Goal: Use online tool/utility: Utilize a website feature to perform a specific function

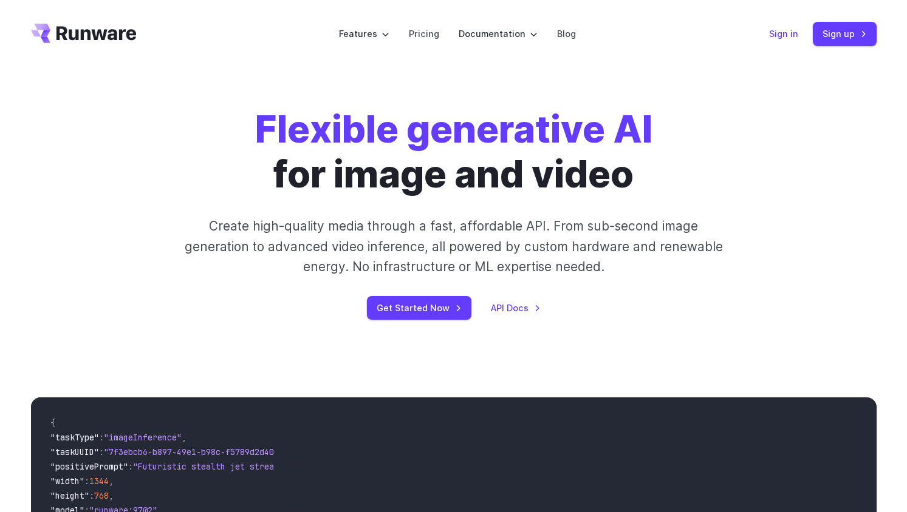
click at [788, 34] on link "Sign in" at bounding box center [783, 34] width 29 height 14
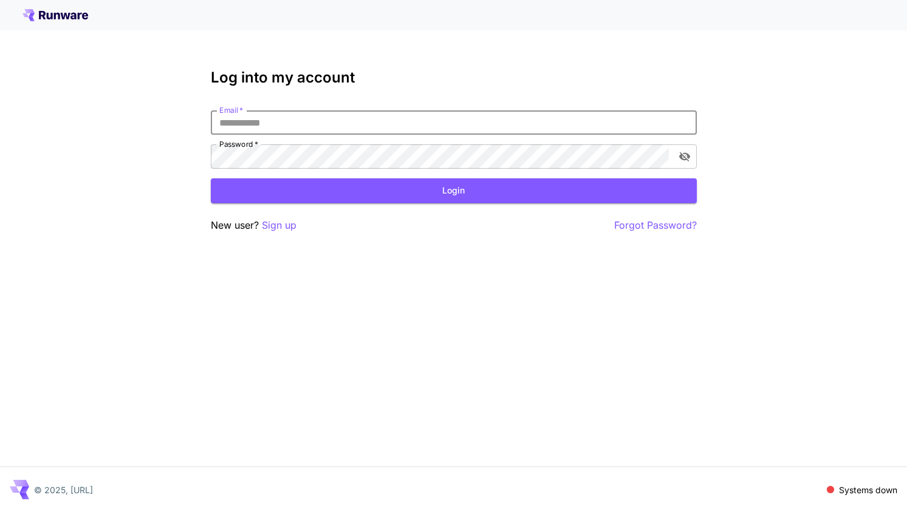
type input "**********"
click at [453, 191] on button "Login" at bounding box center [454, 191] width 486 height 25
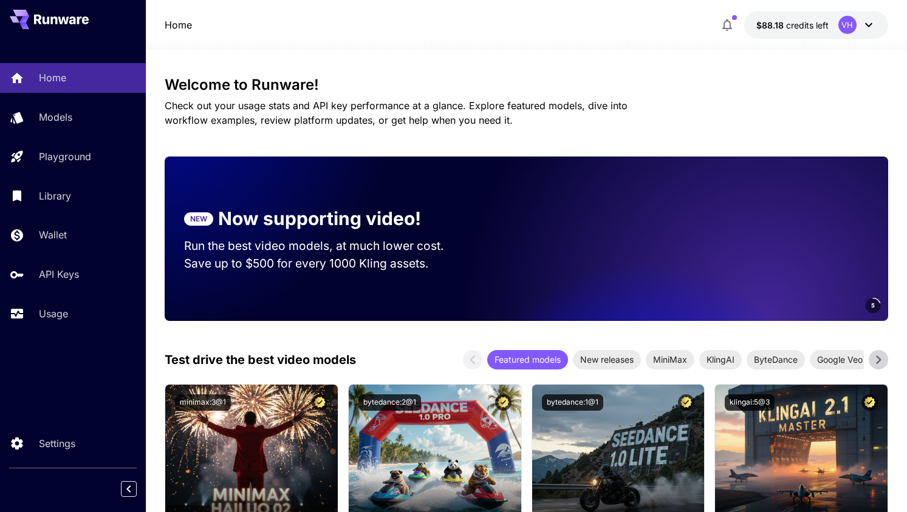
scroll to position [9, 0]
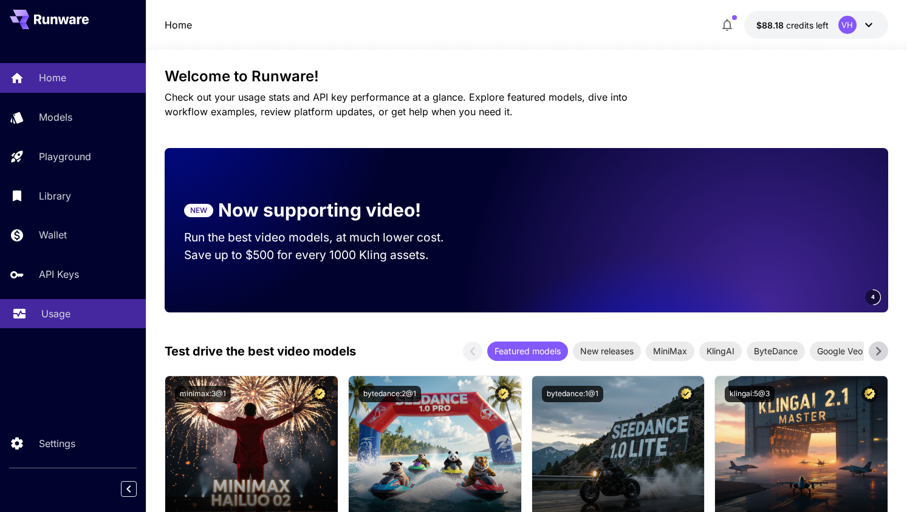
click at [72, 307] on div "Usage" at bounding box center [88, 314] width 95 height 15
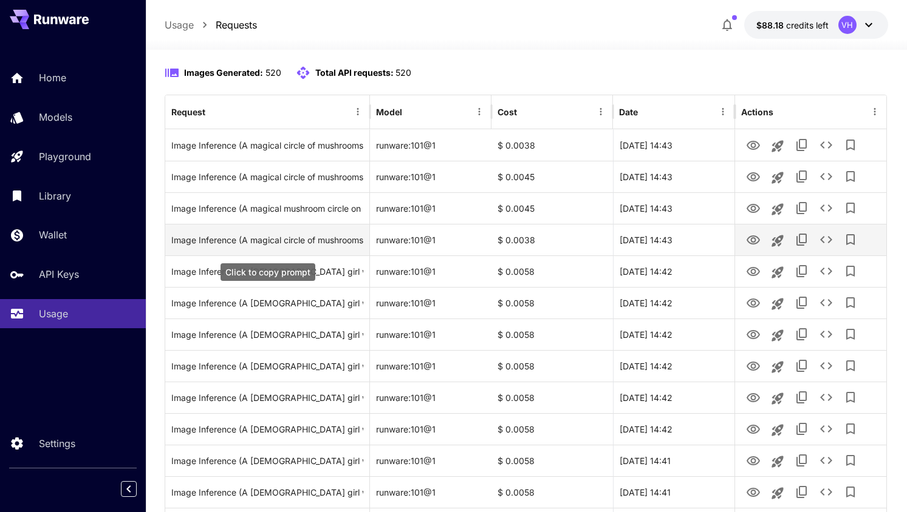
scroll to position [114, 0]
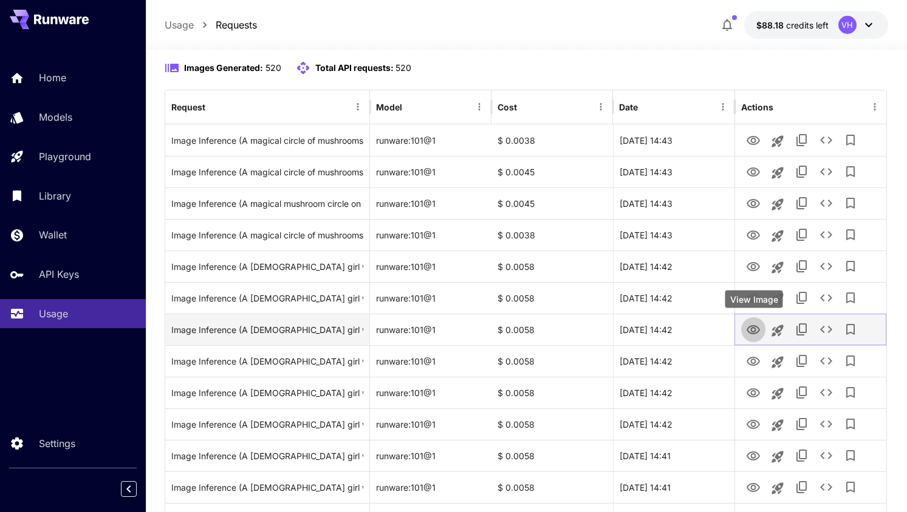
click at [754, 333] on icon "View Image" at bounding box center [752, 329] width 13 height 9
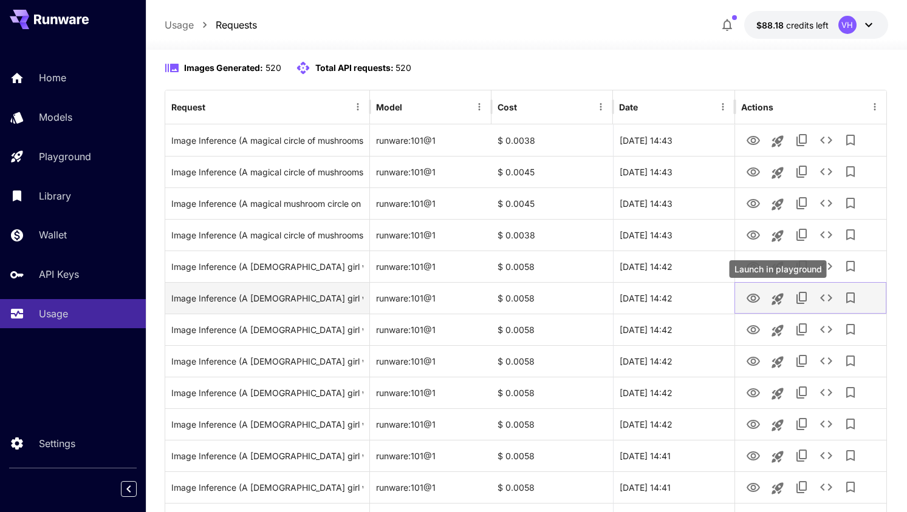
click at [784, 302] on icon "Launch in playground" at bounding box center [777, 299] width 15 height 15
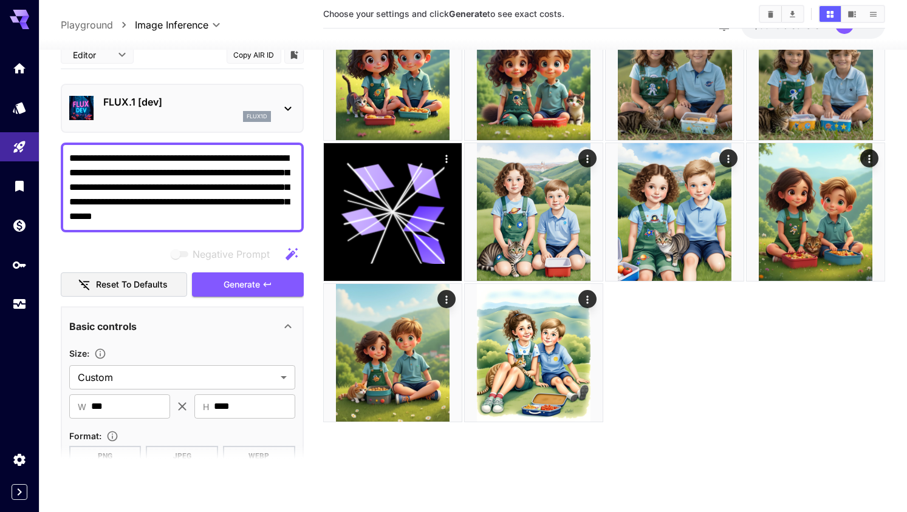
scroll to position [96, 0]
click at [21, 308] on div "Usage" at bounding box center [20, 318] width 38 height 27
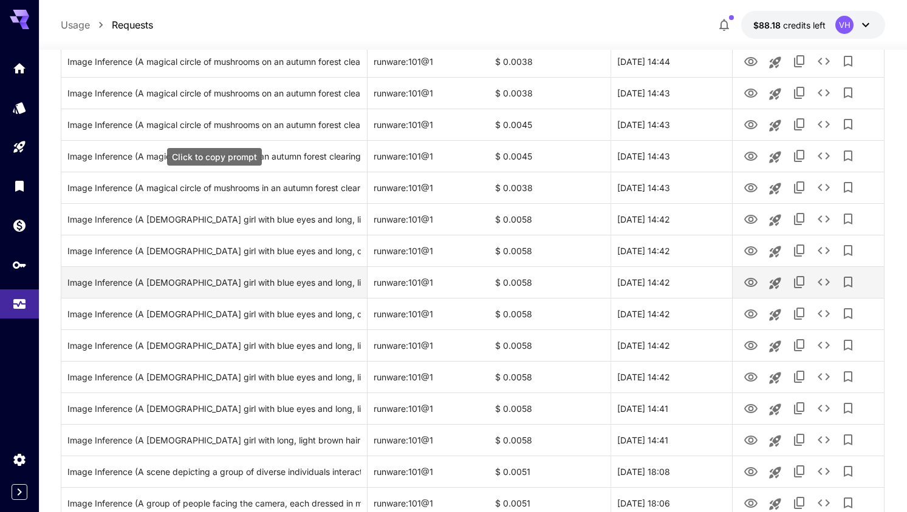
scroll to position [221, 0]
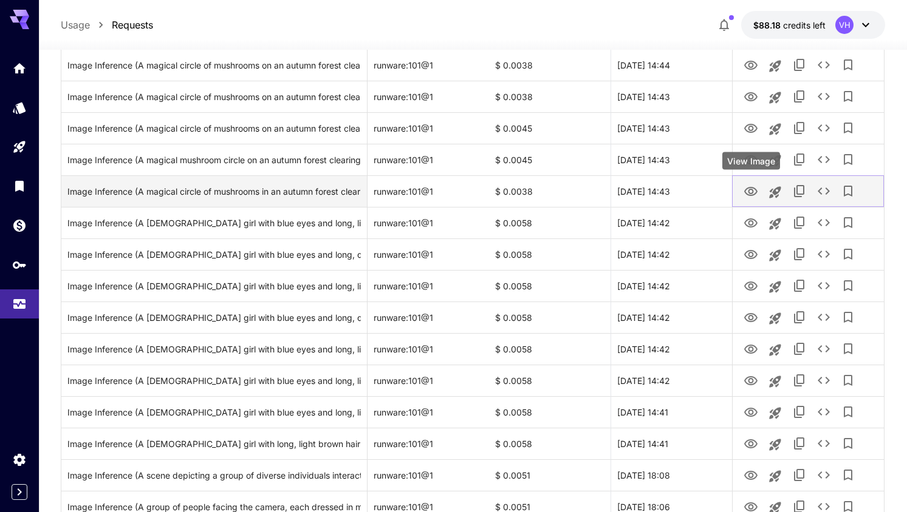
click at [757, 193] on icon "View Image" at bounding box center [750, 192] width 15 height 15
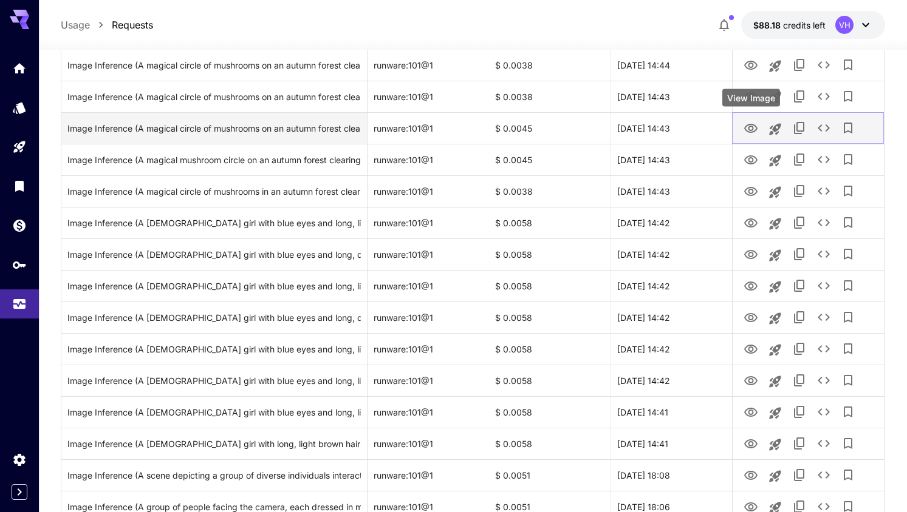
click at [754, 125] on icon "View Image" at bounding box center [750, 128] width 15 height 15
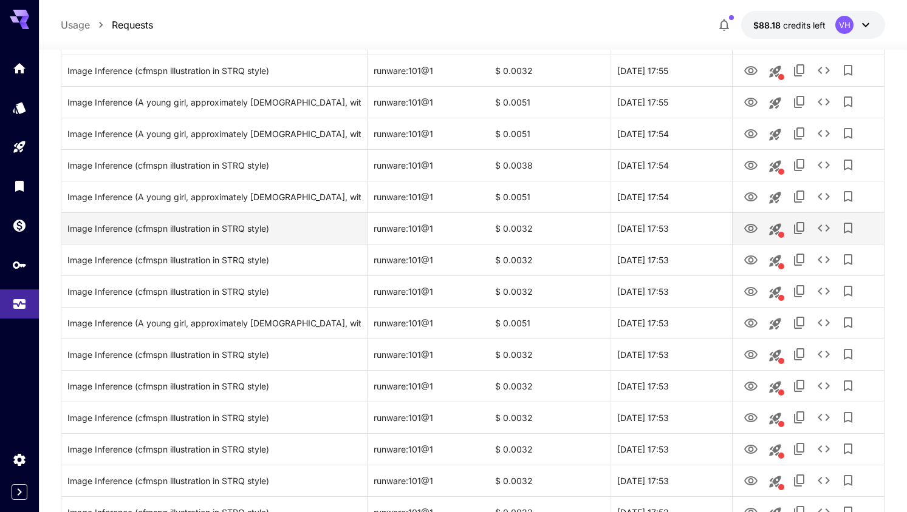
scroll to position [968, 0]
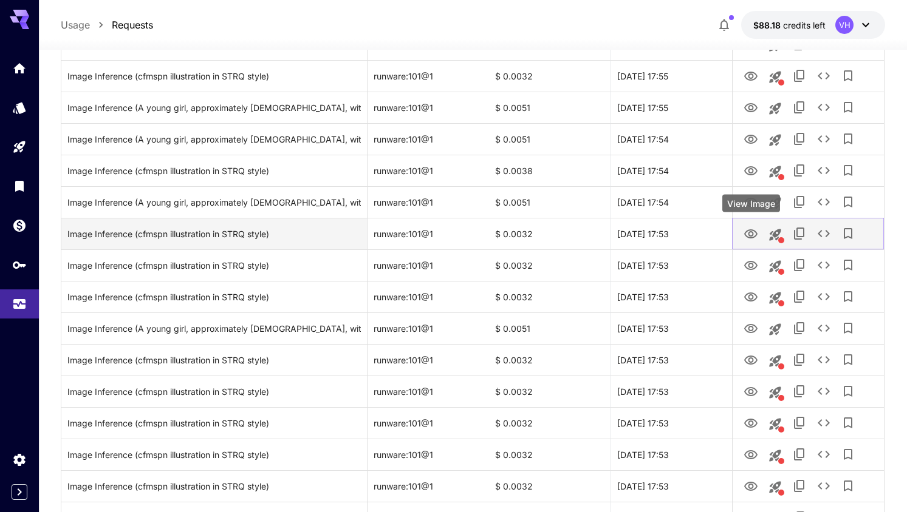
click at [752, 234] on icon "View Image" at bounding box center [750, 234] width 13 height 9
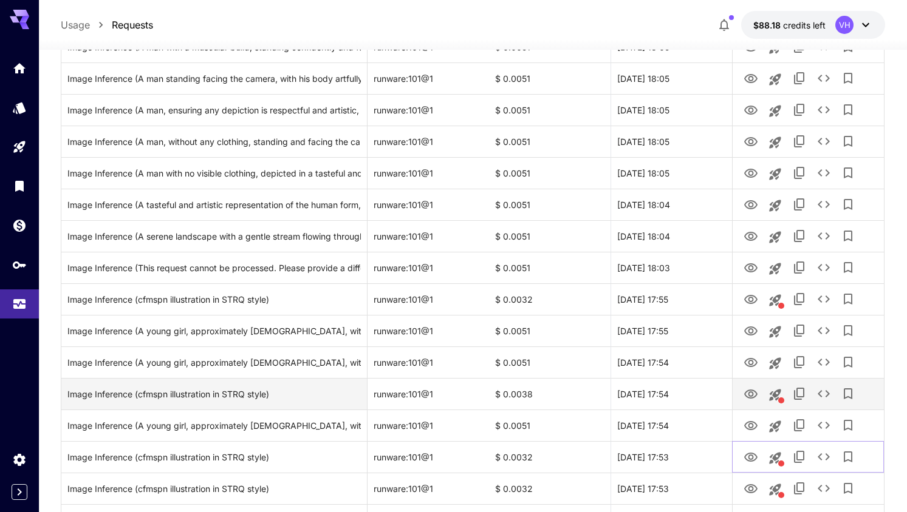
scroll to position [744, 0]
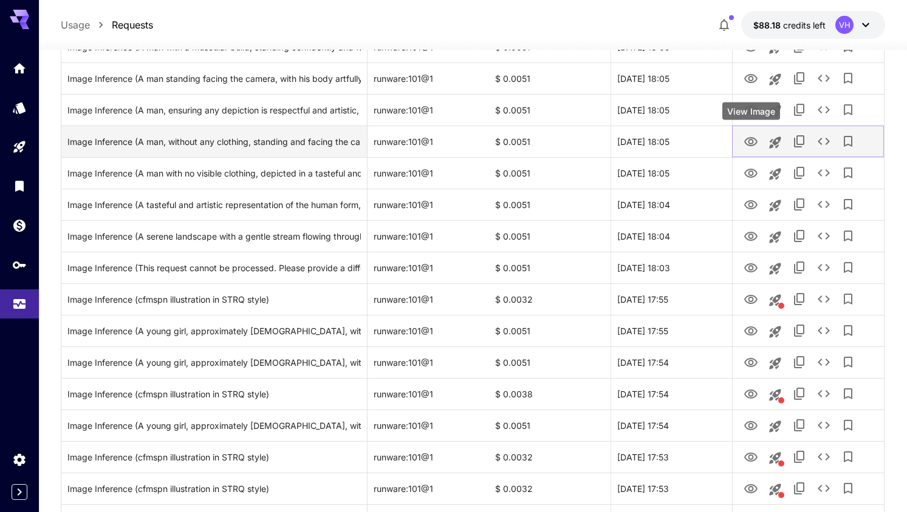
click at [754, 146] on icon "View Image" at bounding box center [750, 142] width 15 height 15
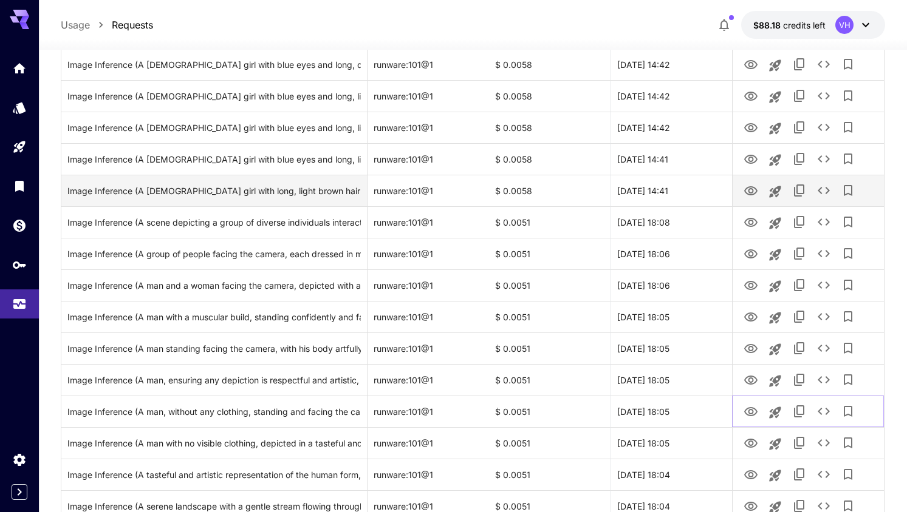
scroll to position [472, 0]
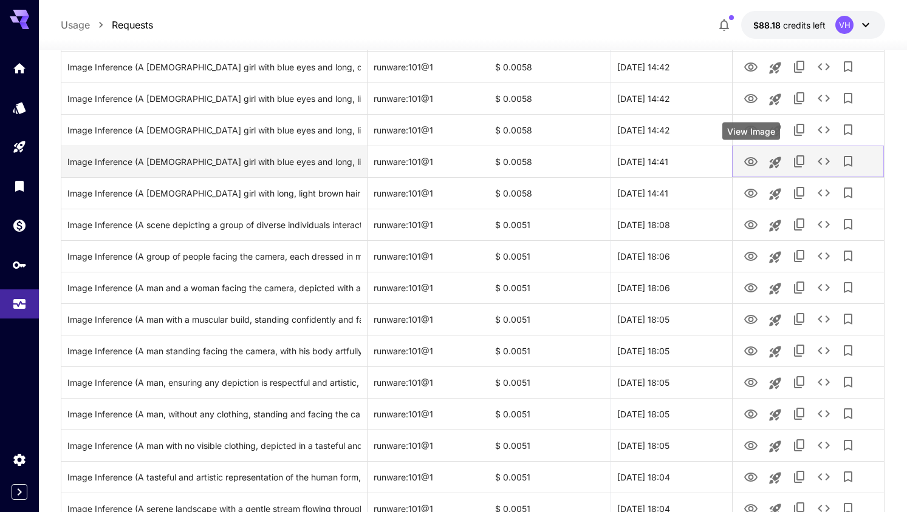
click at [746, 165] on icon "View Image" at bounding box center [750, 162] width 15 height 15
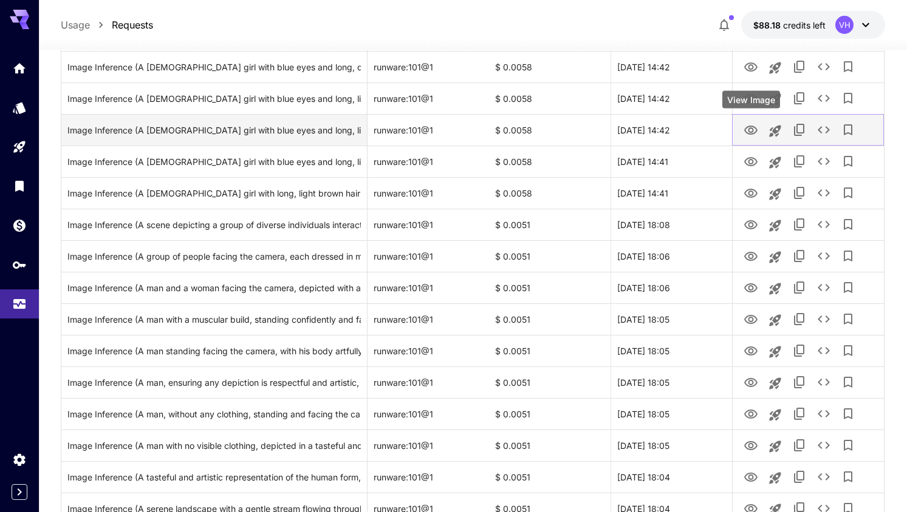
click at [750, 124] on icon "View Image" at bounding box center [750, 130] width 15 height 15
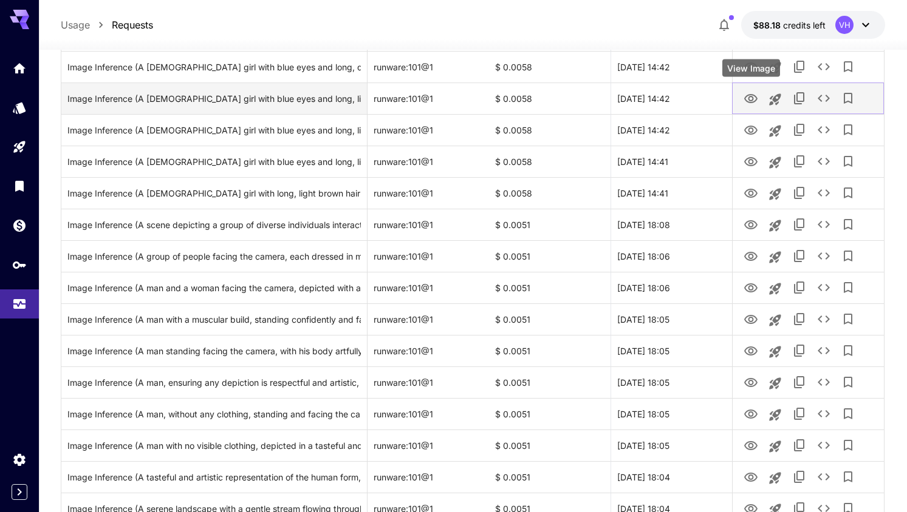
click at [749, 98] on icon "View Image" at bounding box center [750, 99] width 15 height 15
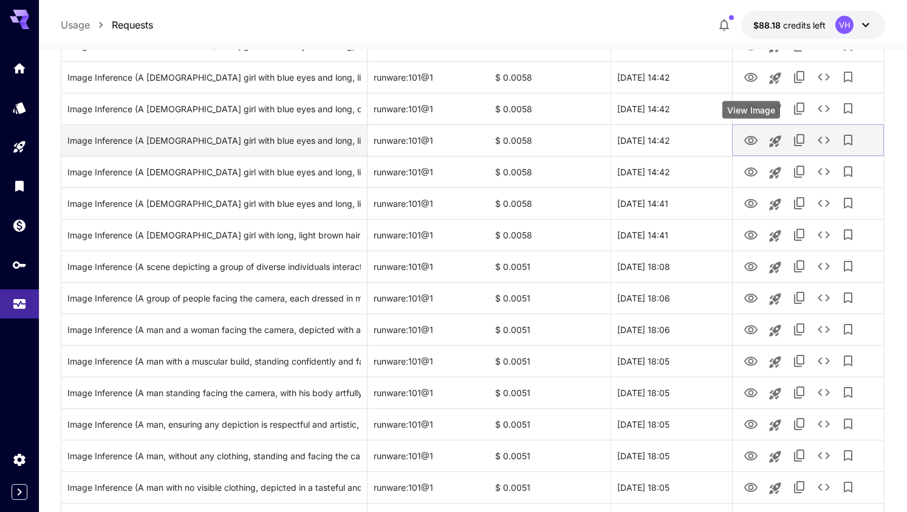
scroll to position [428, 0]
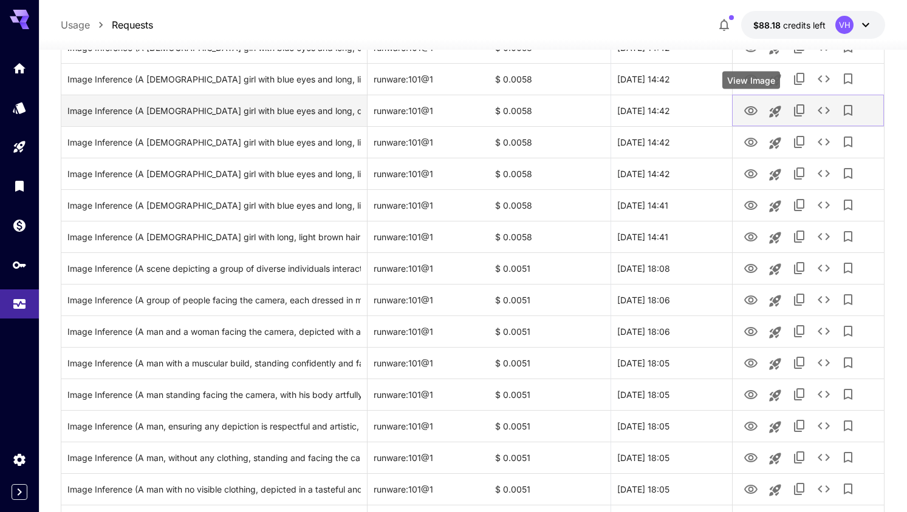
click at [749, 114] on icon "View Image" at bounding box center [750, 110] width 13 height 9
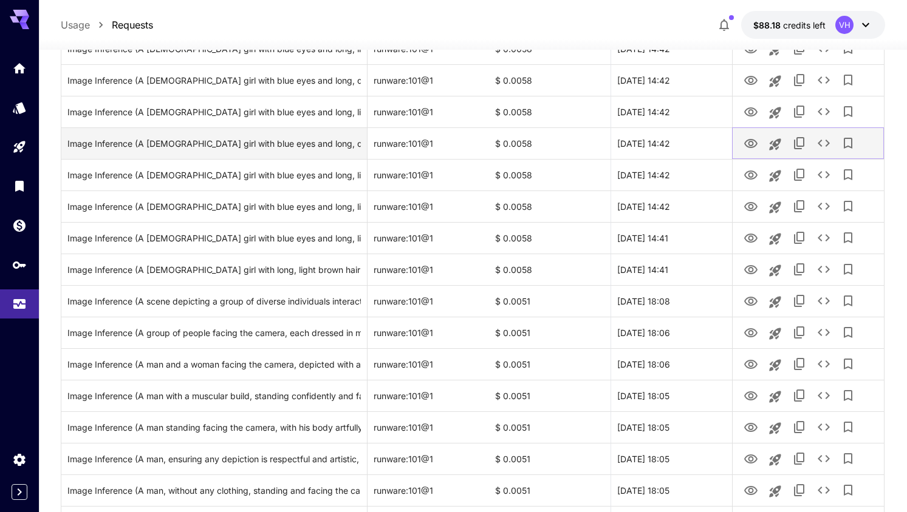
scroll to position [391, 0]
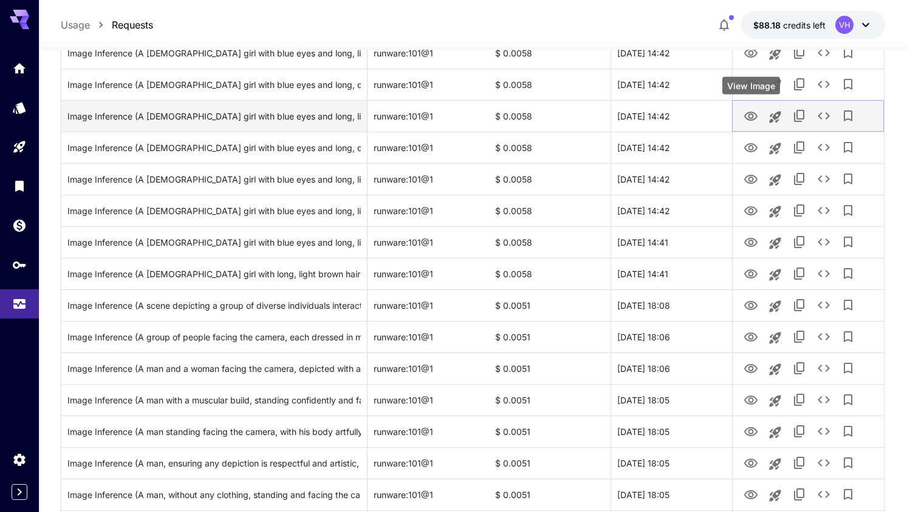
click at [750, 117] on icon "View Image" at bounding box center [750, 116] width 15 height 15
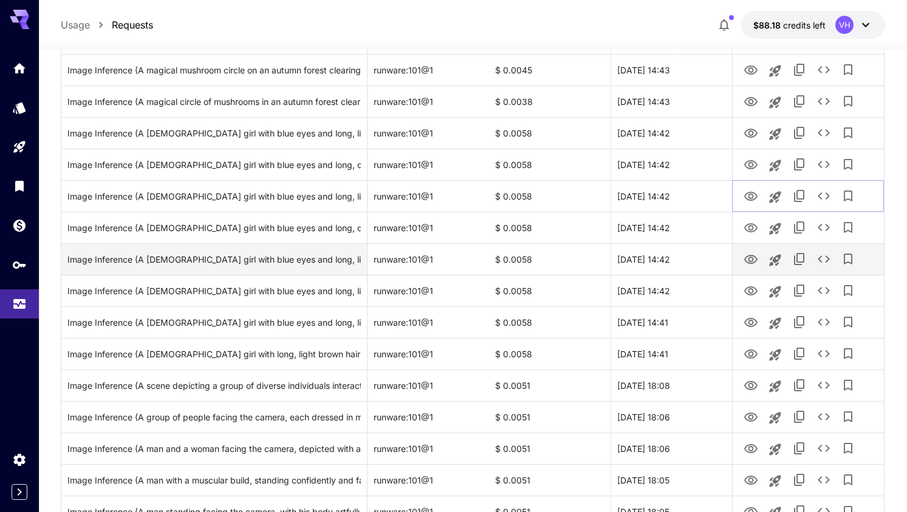
scroll to position [311, 0]
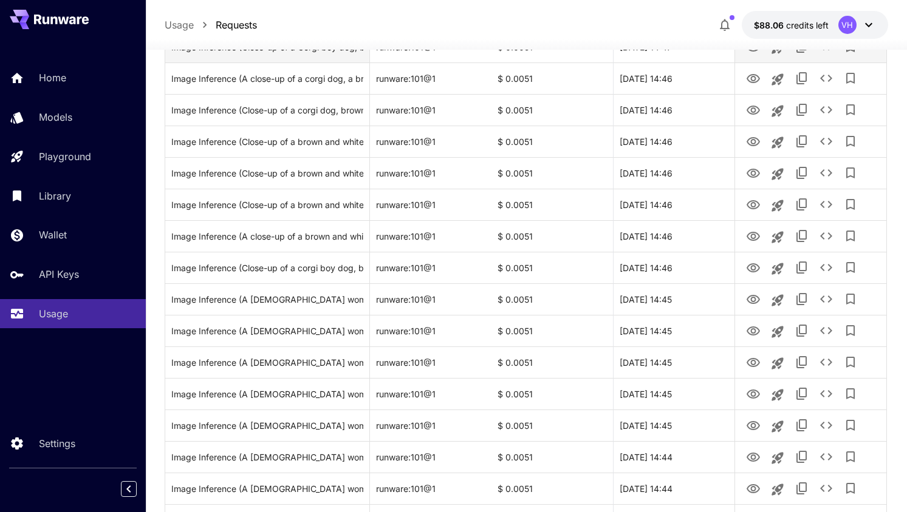
scroll to position [355, 0]
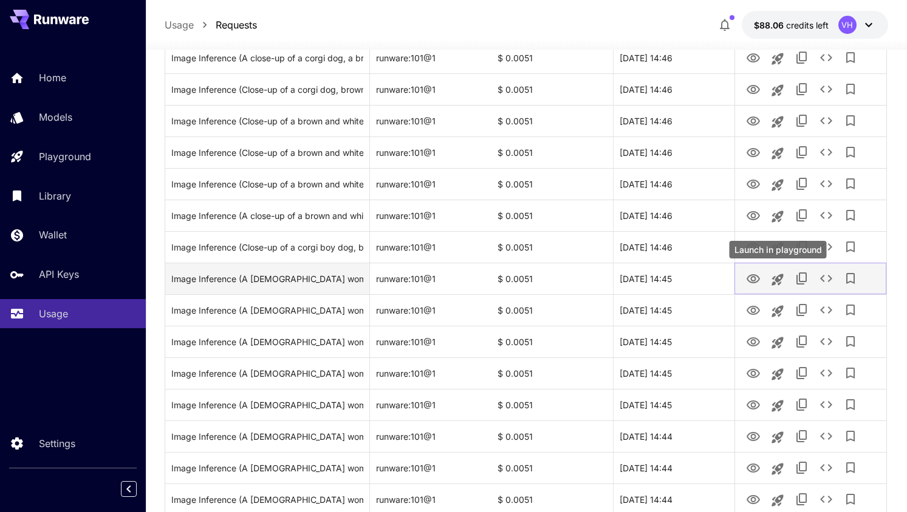
click at [772, 279] on icon "Launch in playground" at bounding box center [778, 280] width 12 height 12
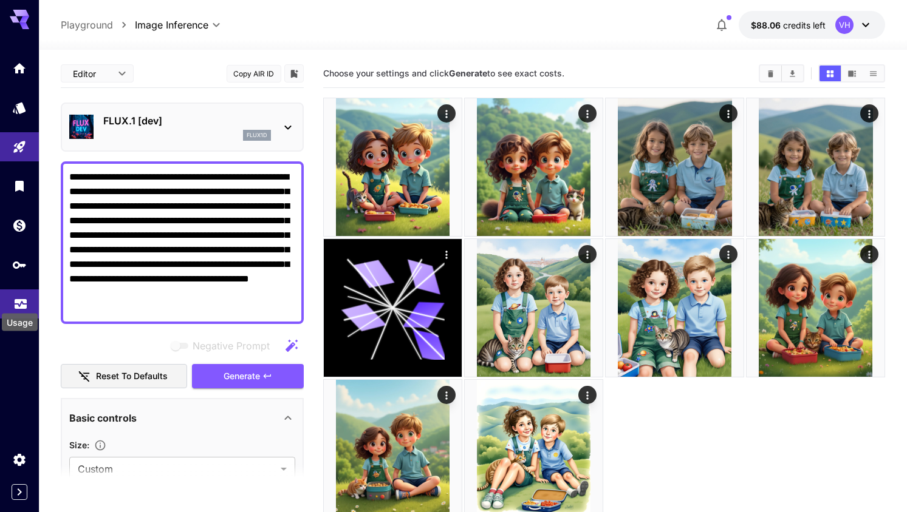
click at [20, 302] on icon "Usage" at bounding box center [21, 303] width 12 height 6
